Goal: Transaction & Acquisition: Download file/media

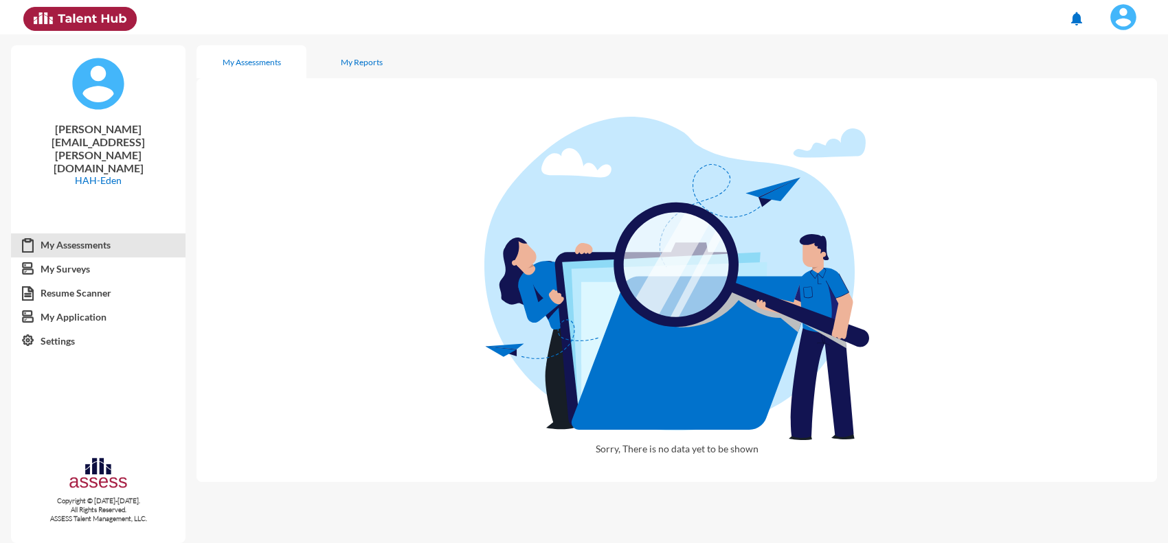
click at [1115, 31] on button at bounding box center [1123, 17] width 56 height 34
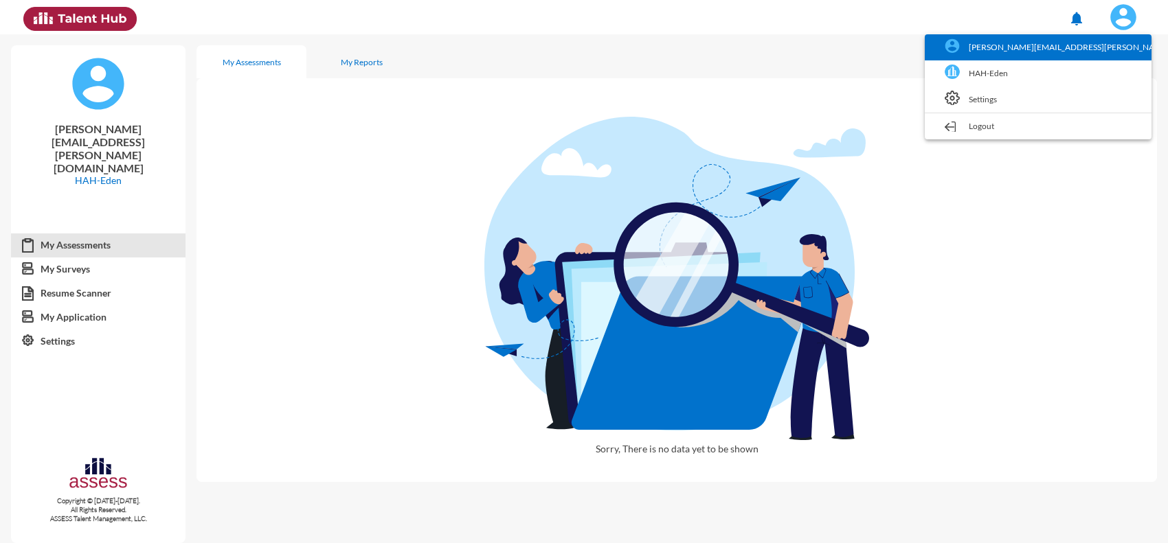
click at [1115, 58] on link "[PERSON_NAME][EMAIL_ADDRESS][PERSON_NAME][DOMAIN_NAME]" at bounding box center [1037, 47] width 213 height 26
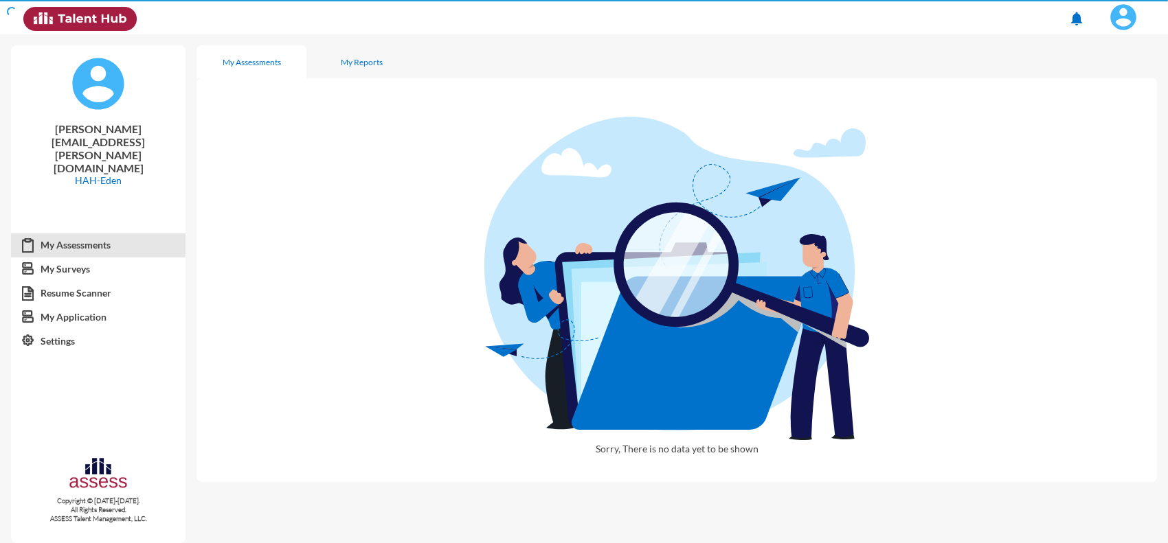
click at [1122, 29] on img at bounding box center [1122, 16] width 27 height 27
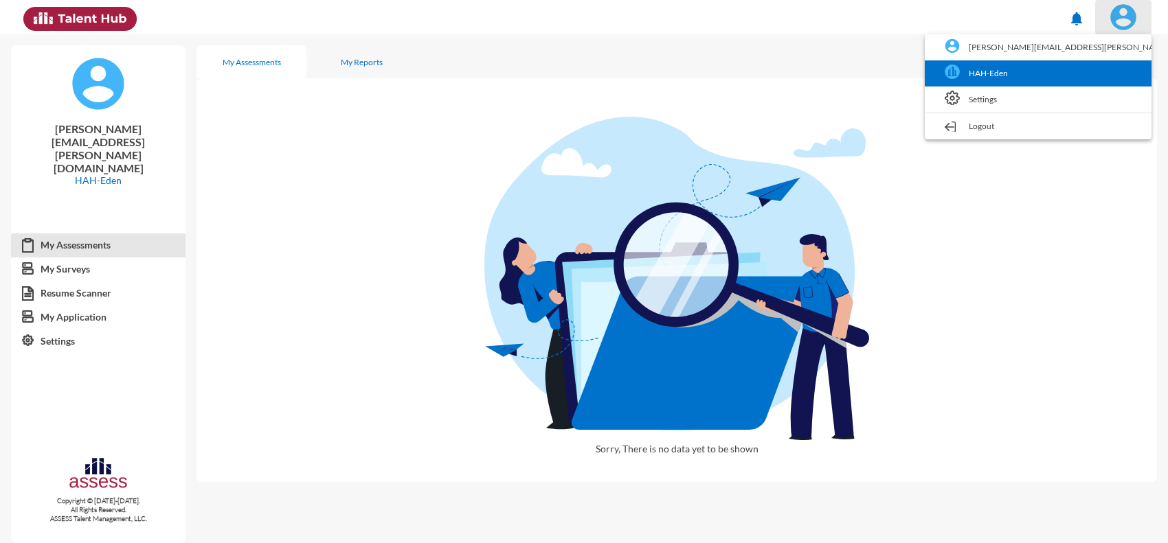
click at [1107, 83] on link "HAH-Eden" at bounding box center [1037, 73] width 213 height 26
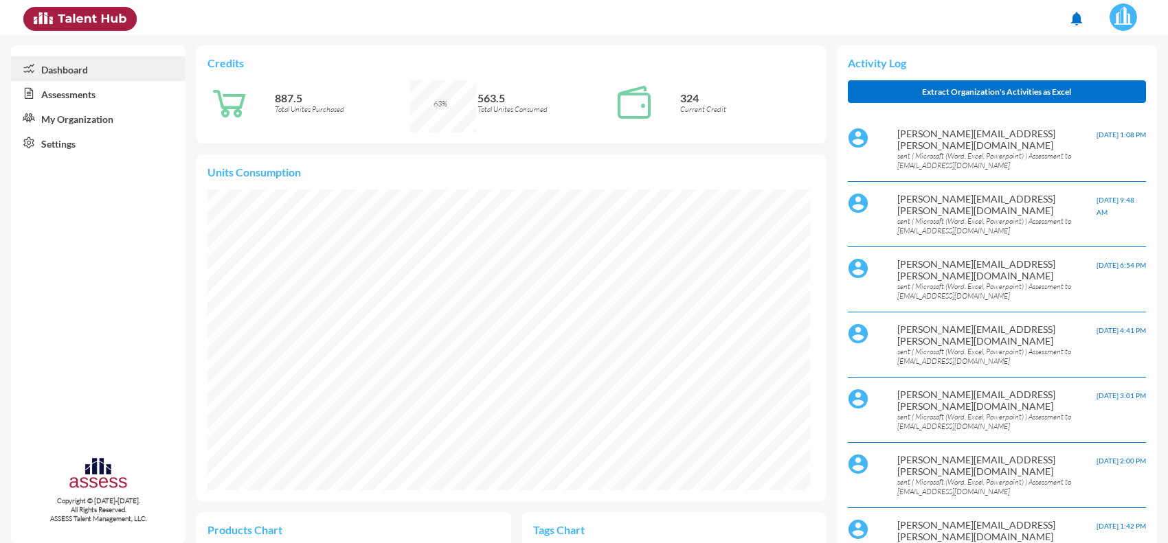
scroll to position [139, 280]
click at [67, 93] on link "Assessments" at bounding box center [98, 93] width 174 height 25
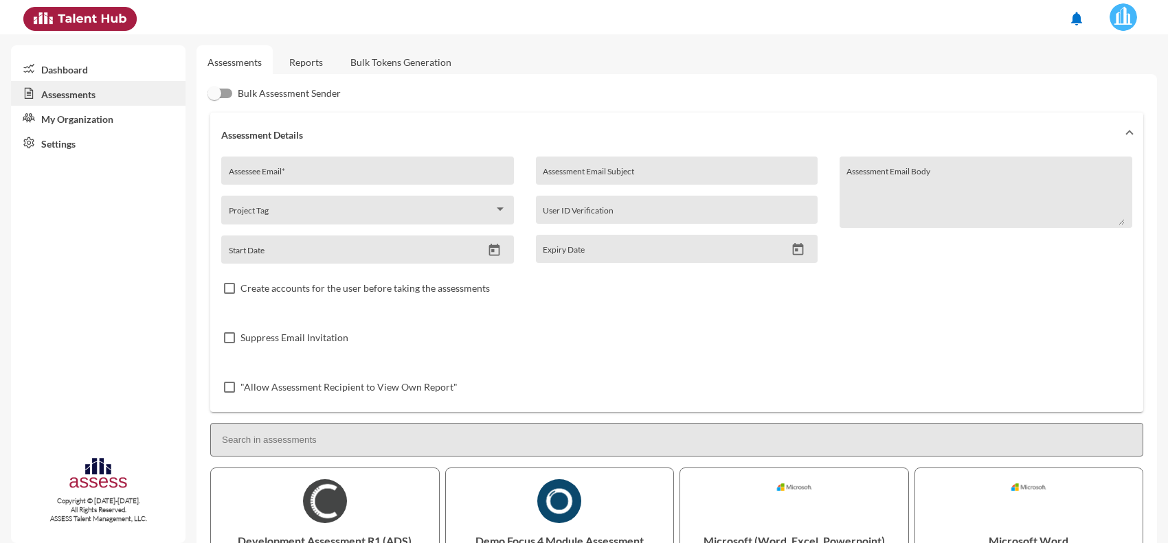
click at [313, 67] on link "Reports" at bounding box center [306, 62] width 56 height 34
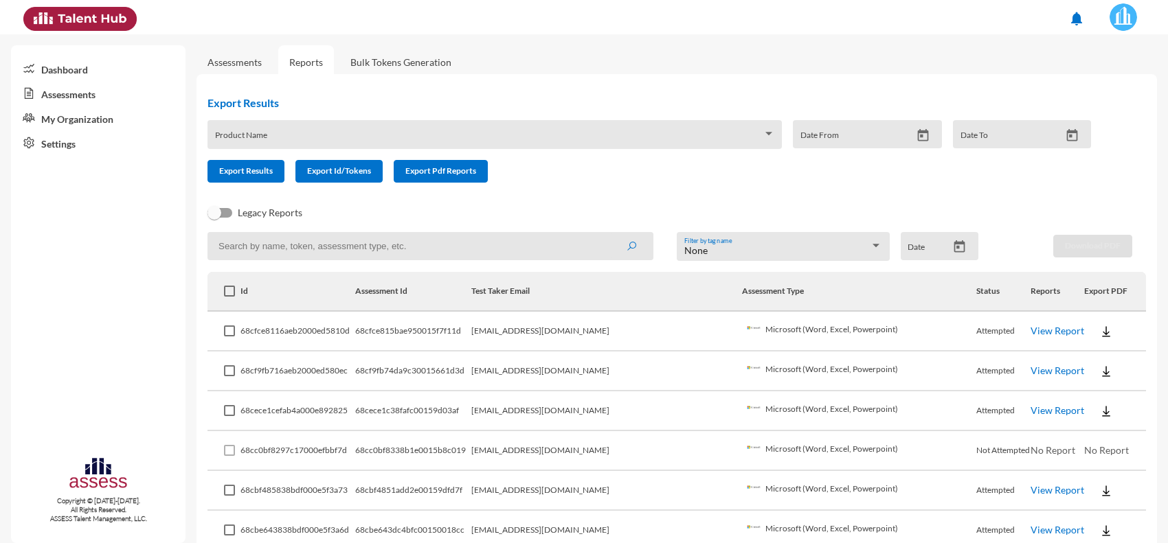
click at [1099, 374] on img at bounding box center [1106, 372] width 14 height 14
click at [1075, 392] on button "EN" at bounding box center [1104, 395] width 77 height 26
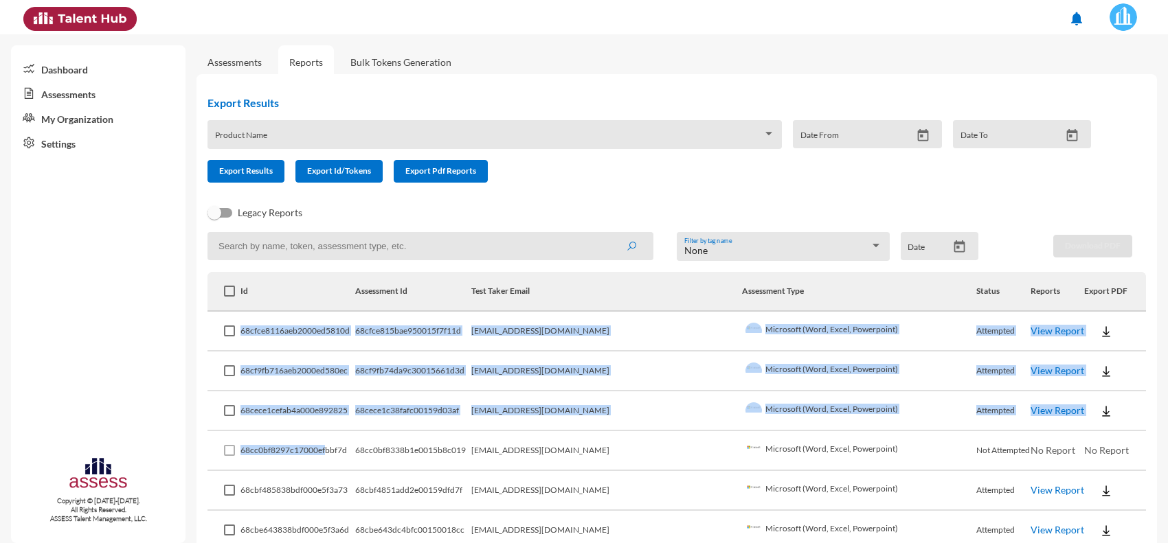
drag, startPoint x: 240, startPoint y: 324, endPoint x: 330, endPoint y: 440, distance: 145.9
click at [330, 440] on td "68cc0bf8297c17000efbbf7d" at bounding box center [297, 451] width 114 height 40
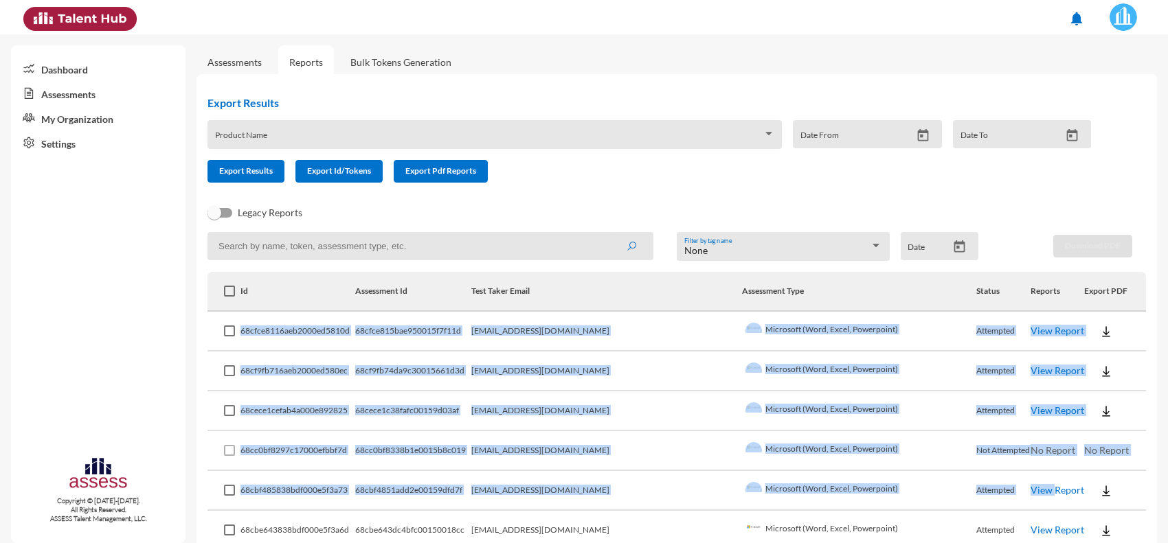
drag, startPoint x: 242, startPoint y: 331, endPoint x: 1023, endPoint y: 503, distance: 799.7
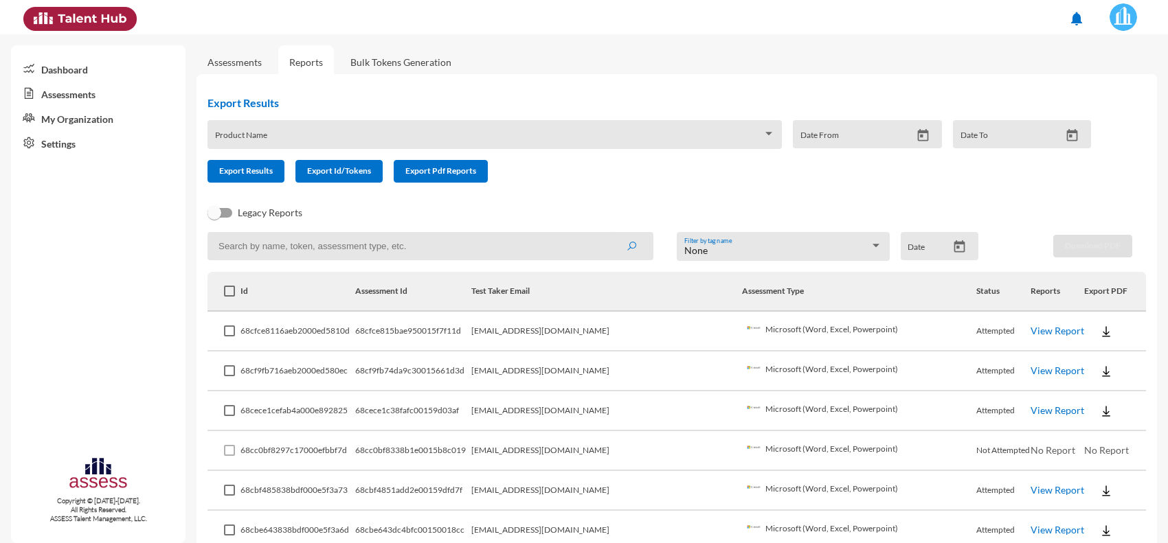
click at [584, 207] on div "Legacy Reports" at bounding box center [665, 218] width 938 height 27
